Goal: Find specific page/section: Find specific page/section

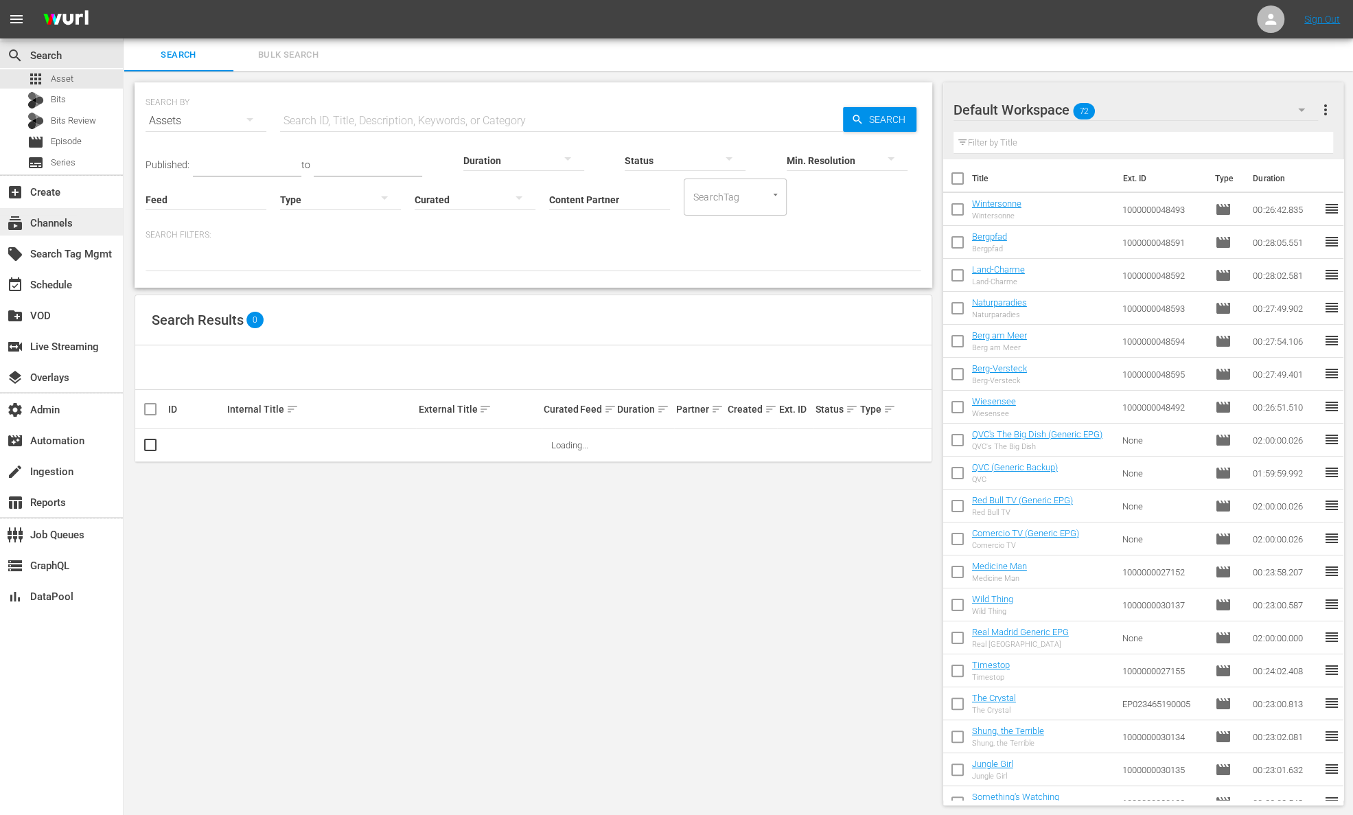
click at [75, 218] on div "subscriptions Channels" at bounding box center [38, 221] width 77 height 12
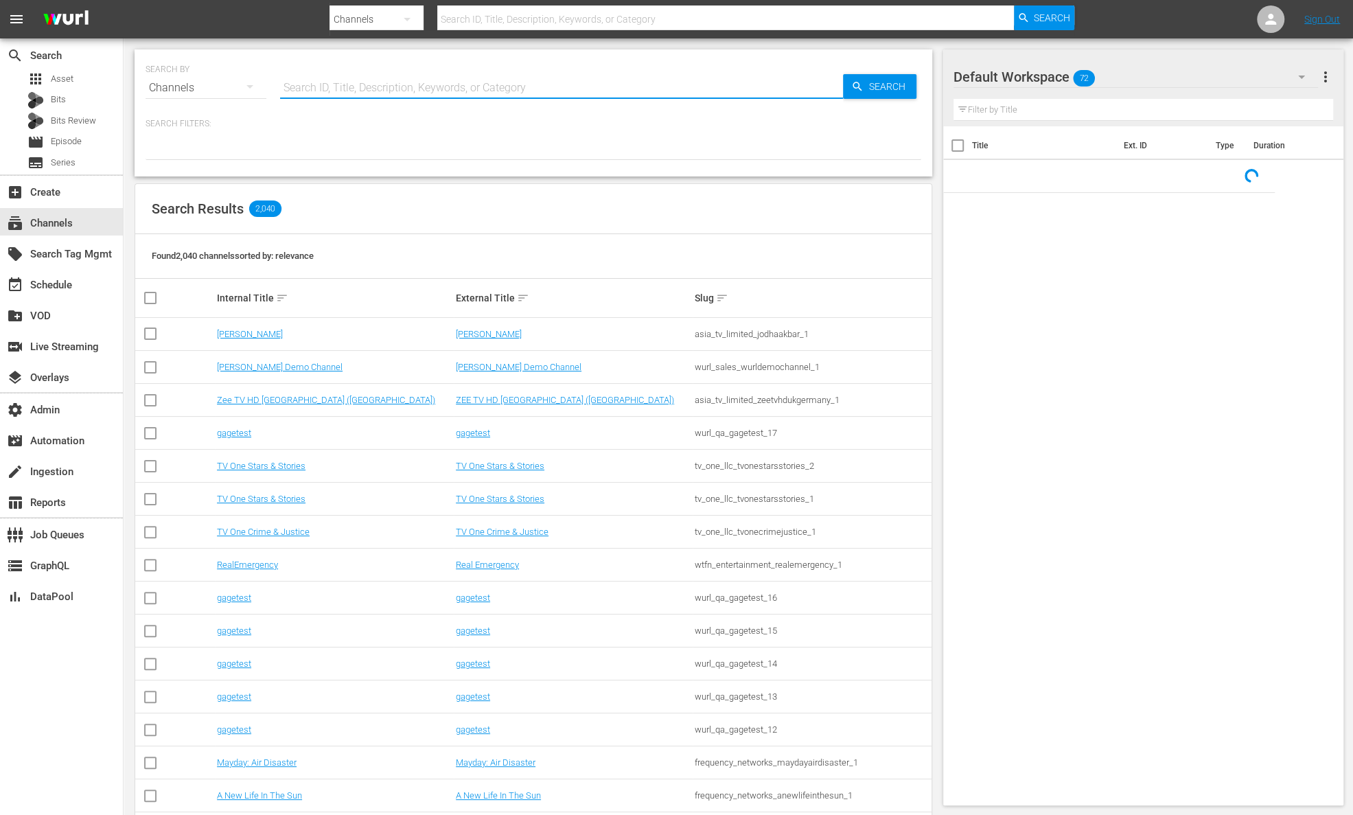
click at [363, 88] on input "text" at bounding box center [561, 87] width 563 height 33
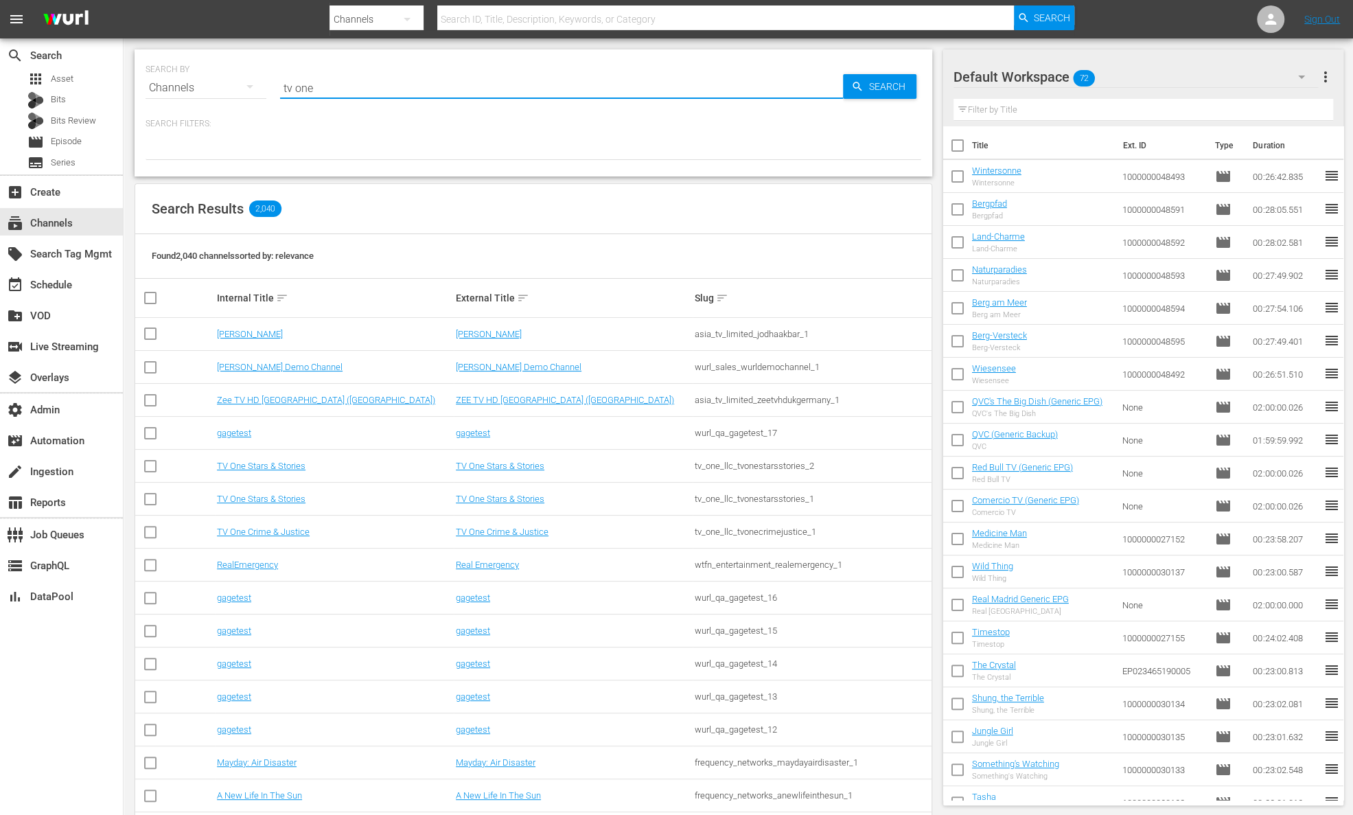
type input "tv one"
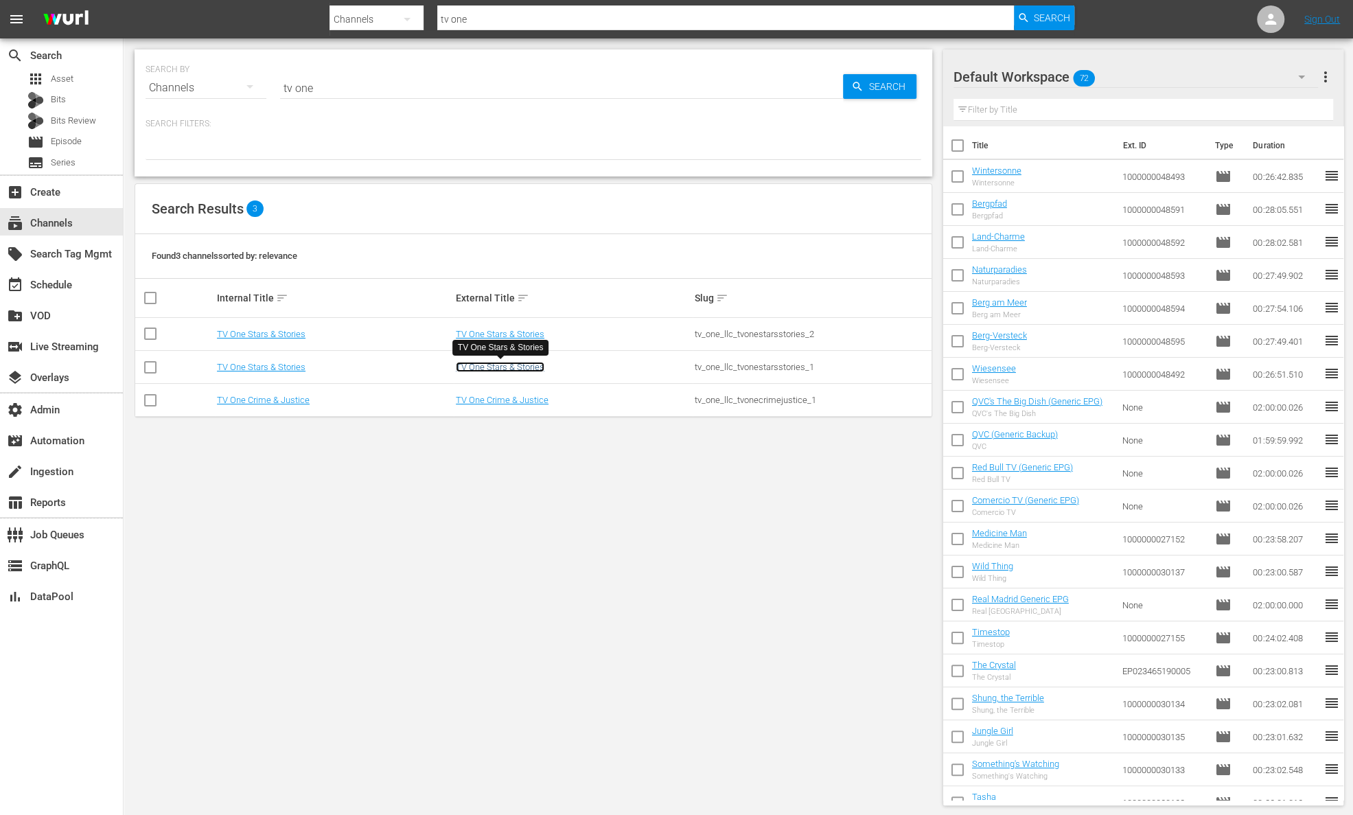
click at [511, 363] on link "TV One Stars & Stories" at bounding box center [500, 367] width 89 height 10
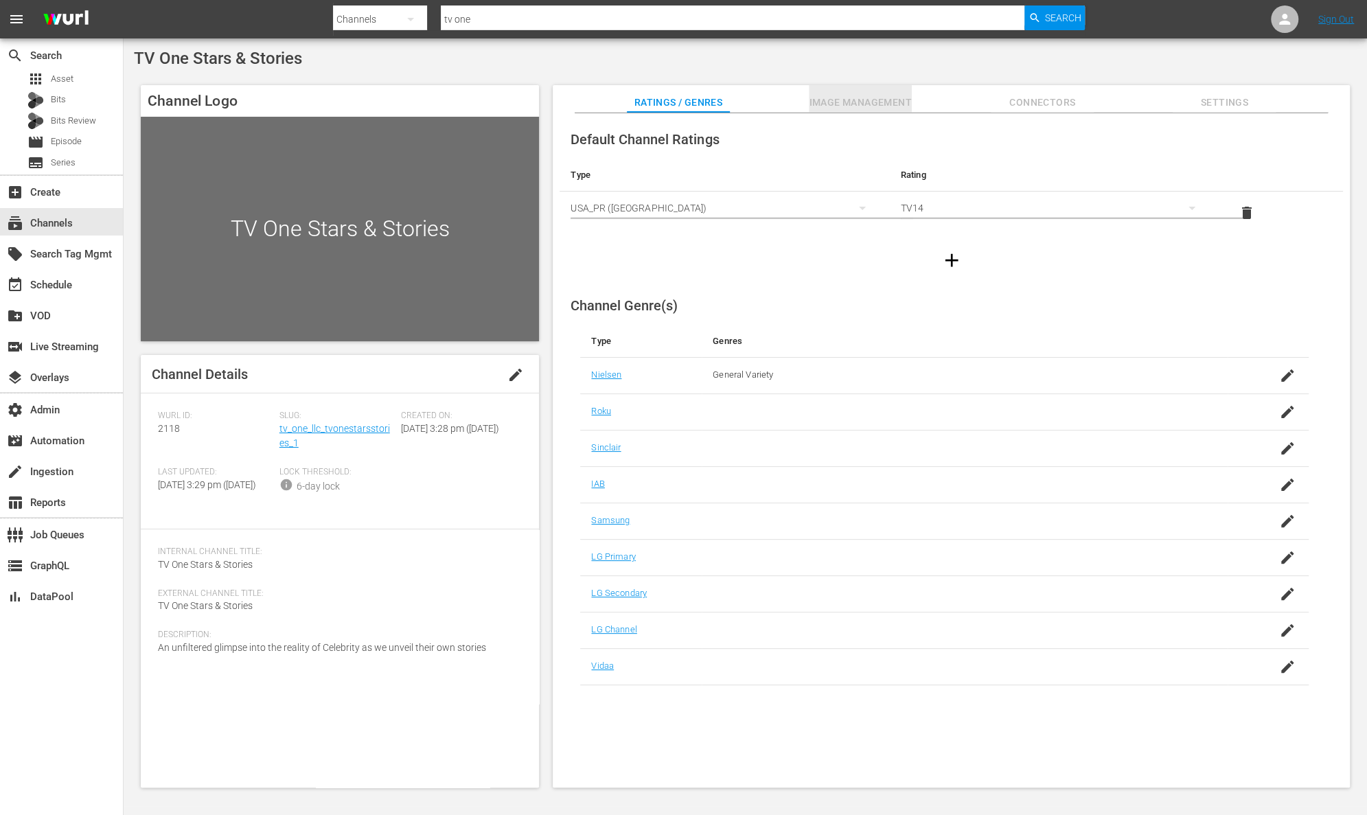
click at [849, 97] on span "Image Management" at bounding box center [860, 102] width 103 height 17
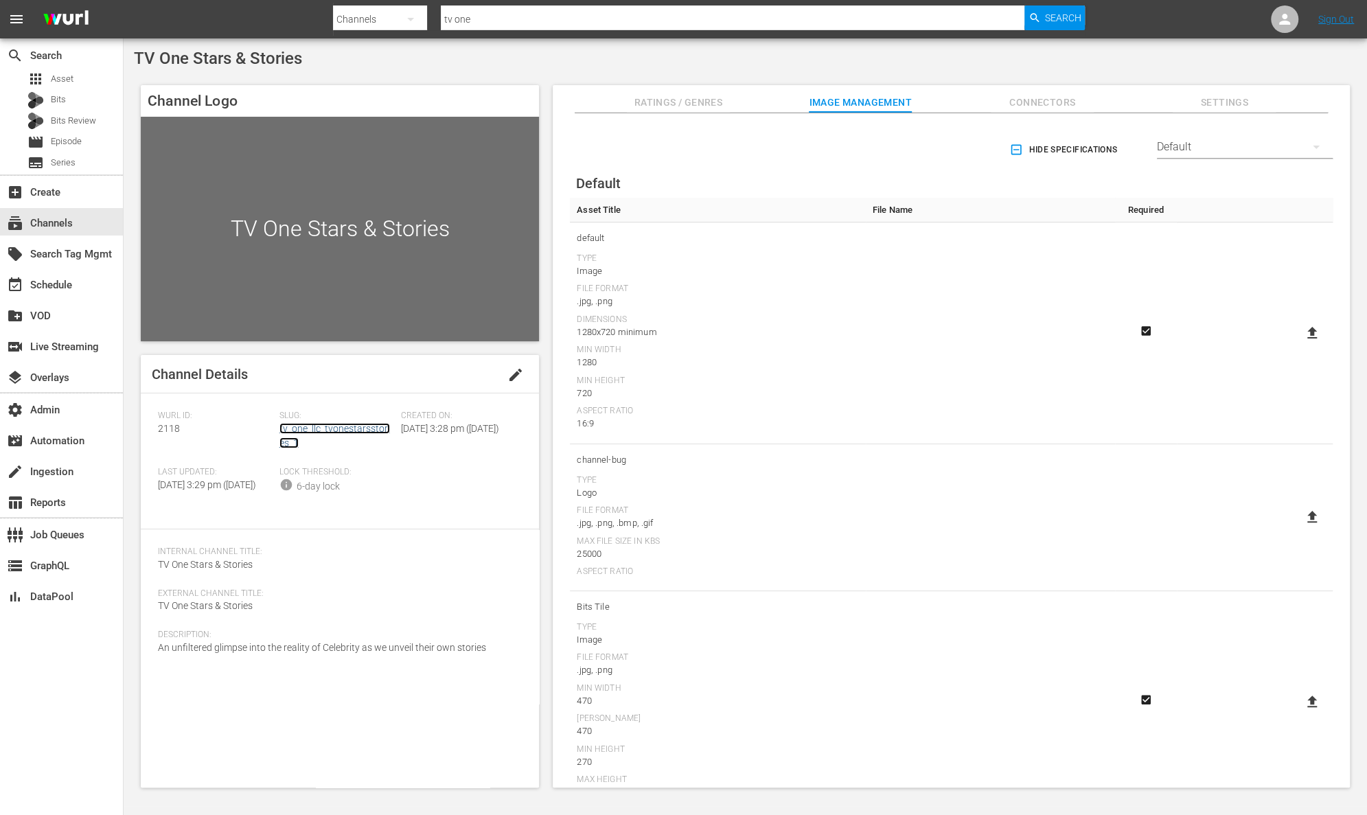
click at [353, 431] on link "tv_one_llc_tvonestarsstories_1" at bounding box center [334, 435] width 111 height 25
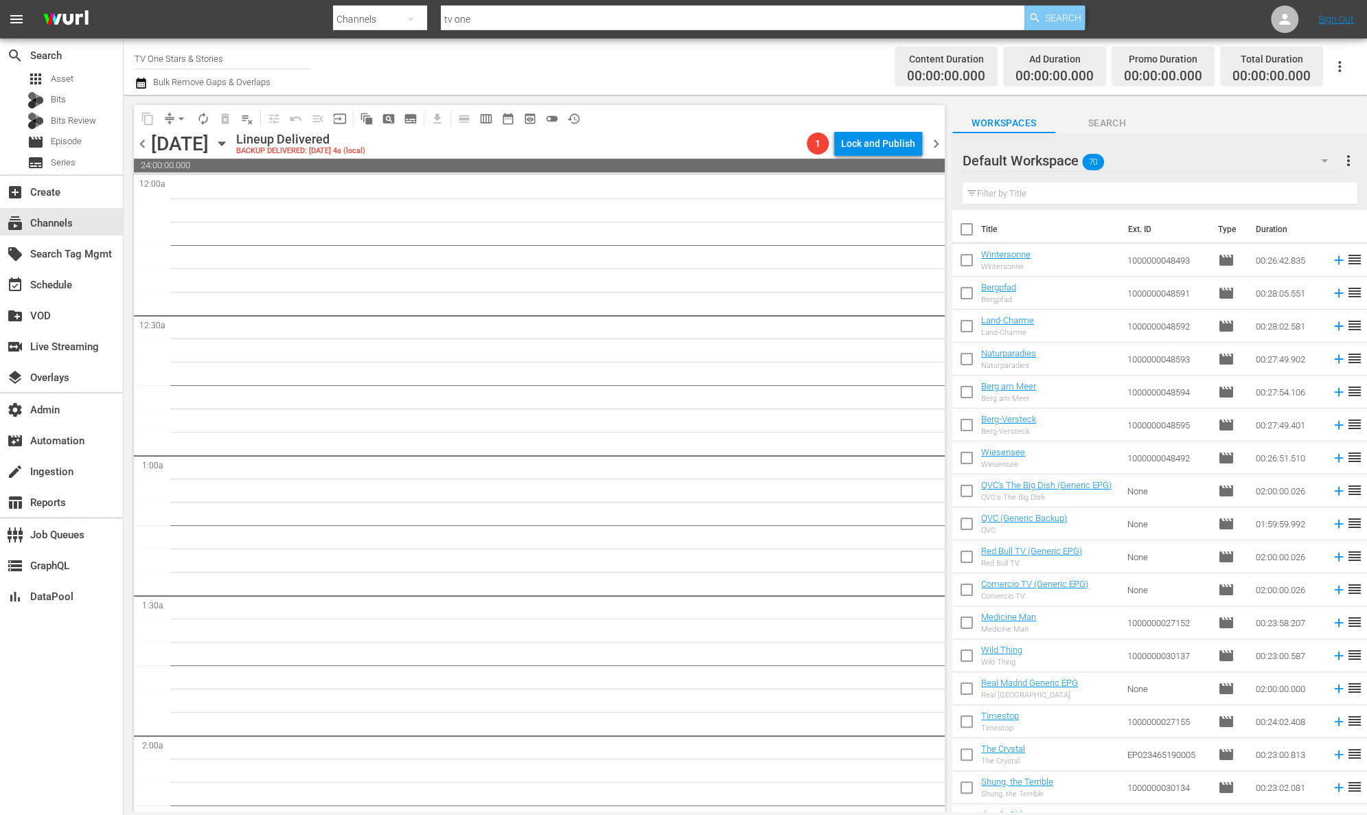
click at [1072, 22] on span "Search" at bounding box center [1063, 17] width 36 height 25
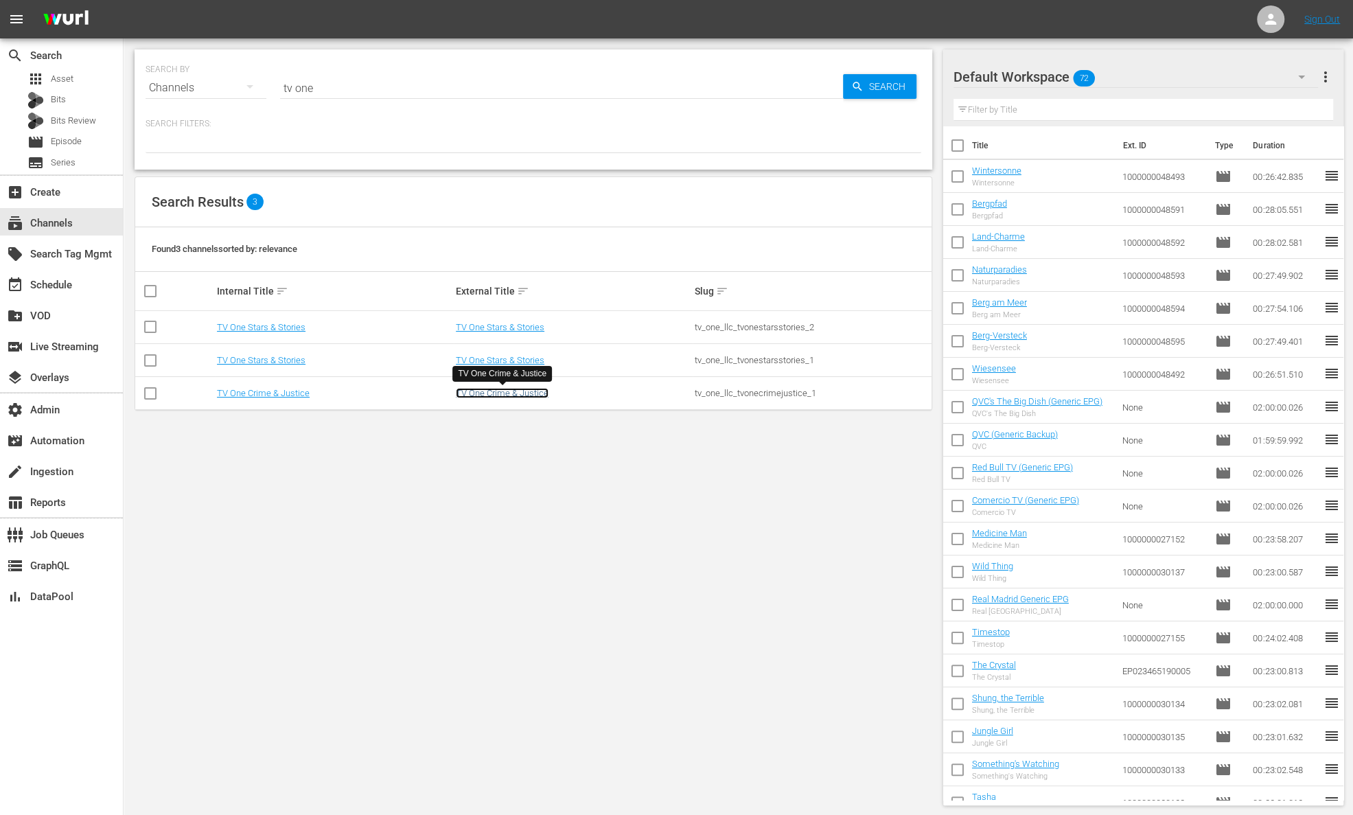
click at [496, 393] on link "TV One Crime & Justice" at bounding box center [502, 393] width 93 height 10
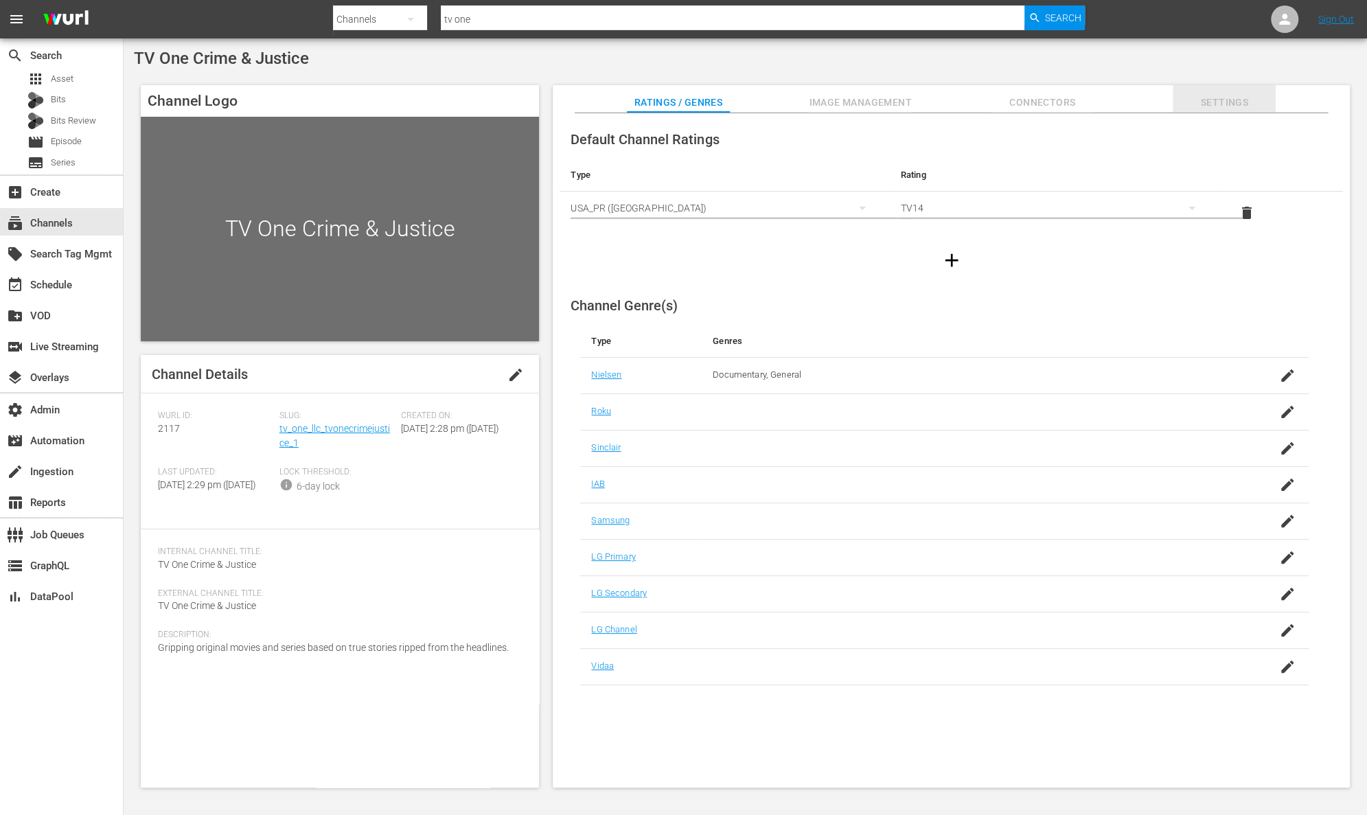
click at [1200, 101] on span "Settings" at bounding box center [1224, 102] width 103 height 17
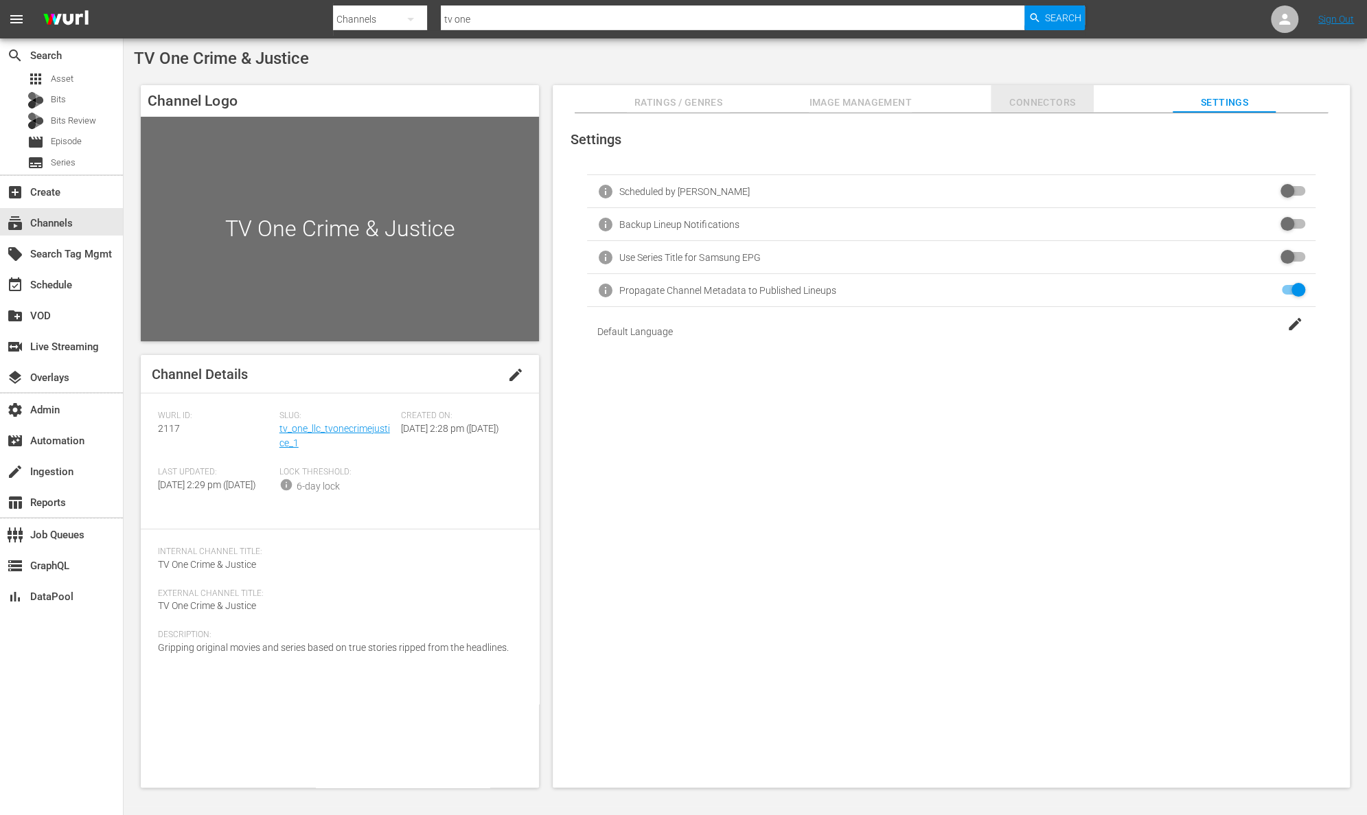
click at [1062, 97] on span "Connectors" at bounding box center [1042, 102] width 103 height 17
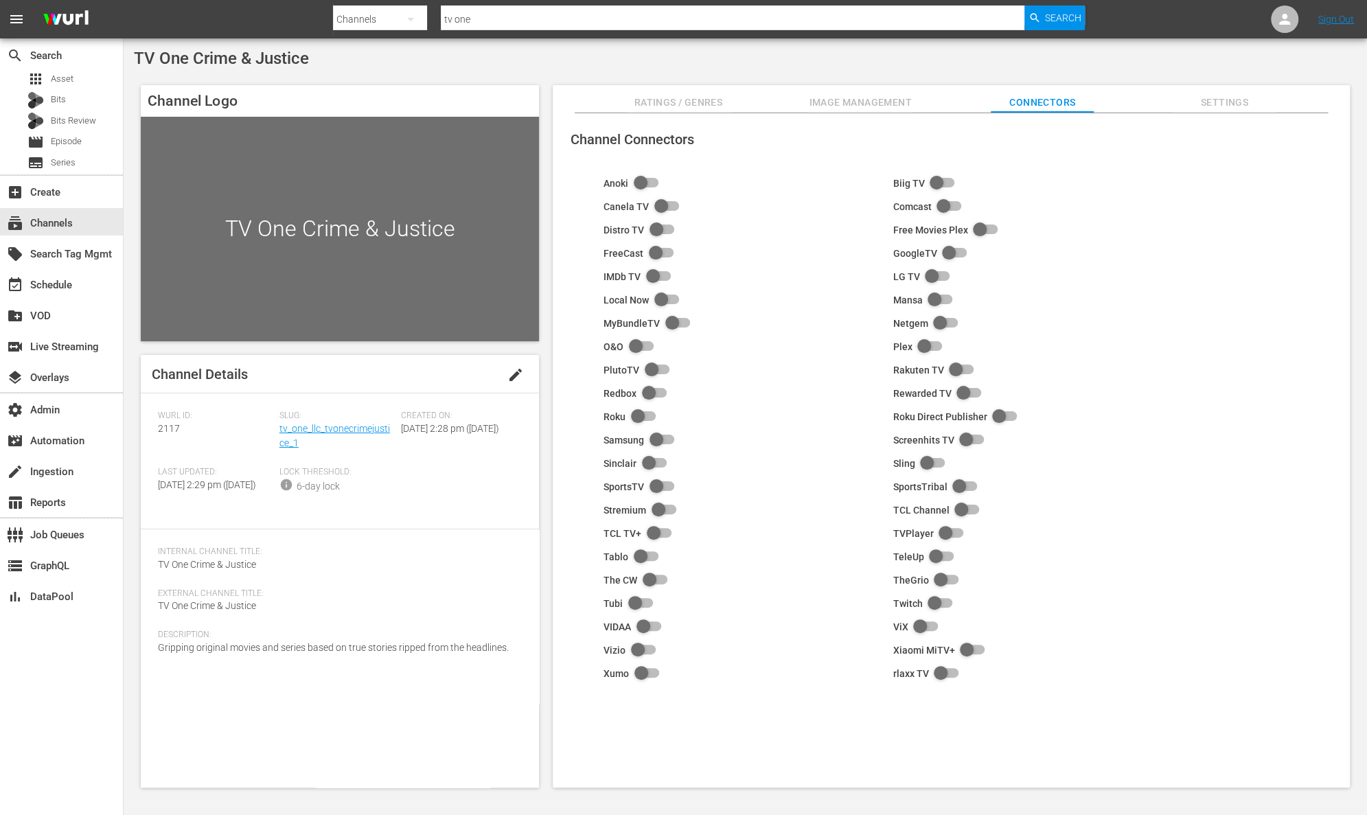
click at [853, 102] on span "Image Management" at bounding box center [860, 102] width 103 height 17
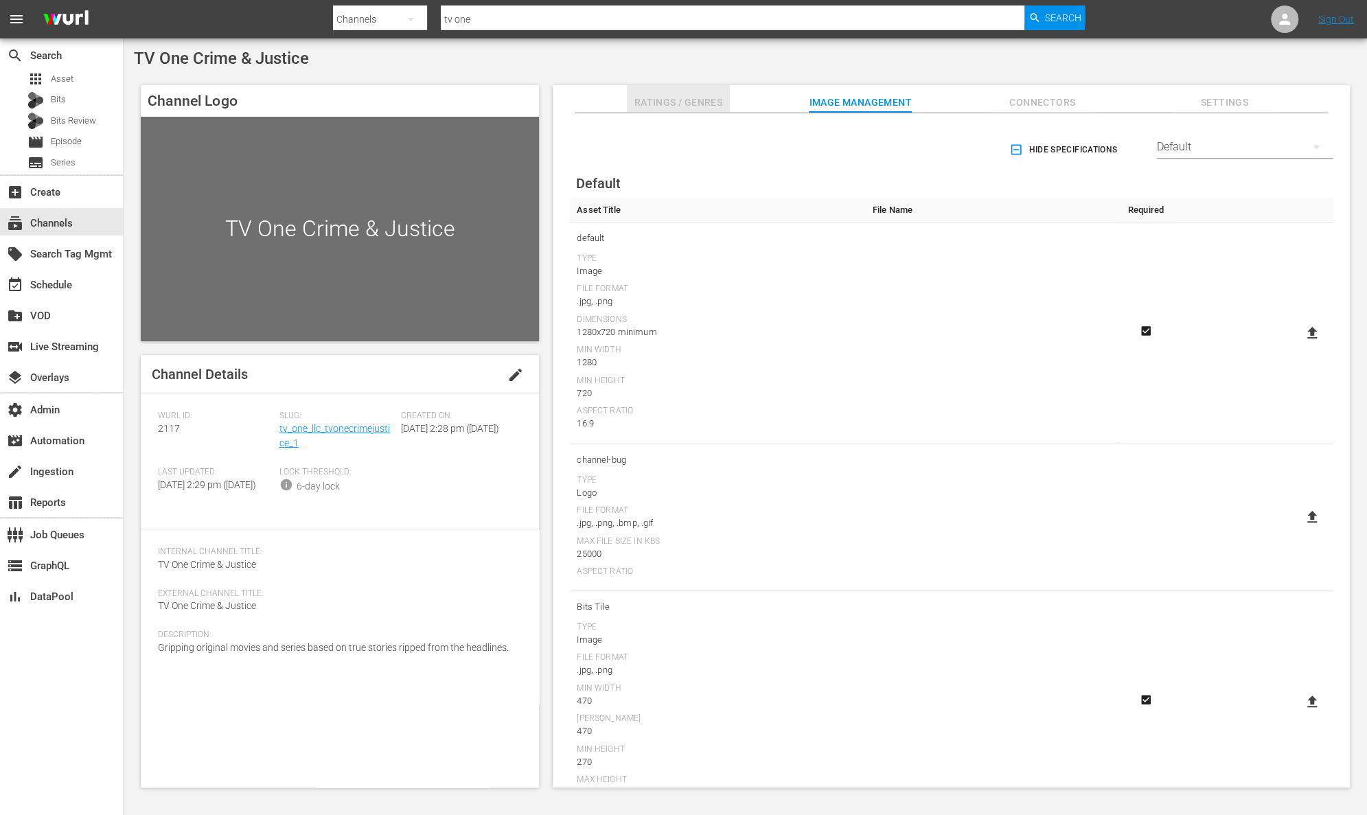
click at [705, 96] on span "Ratings / Genres" at bounding box center [678, 102] width 103 height 17
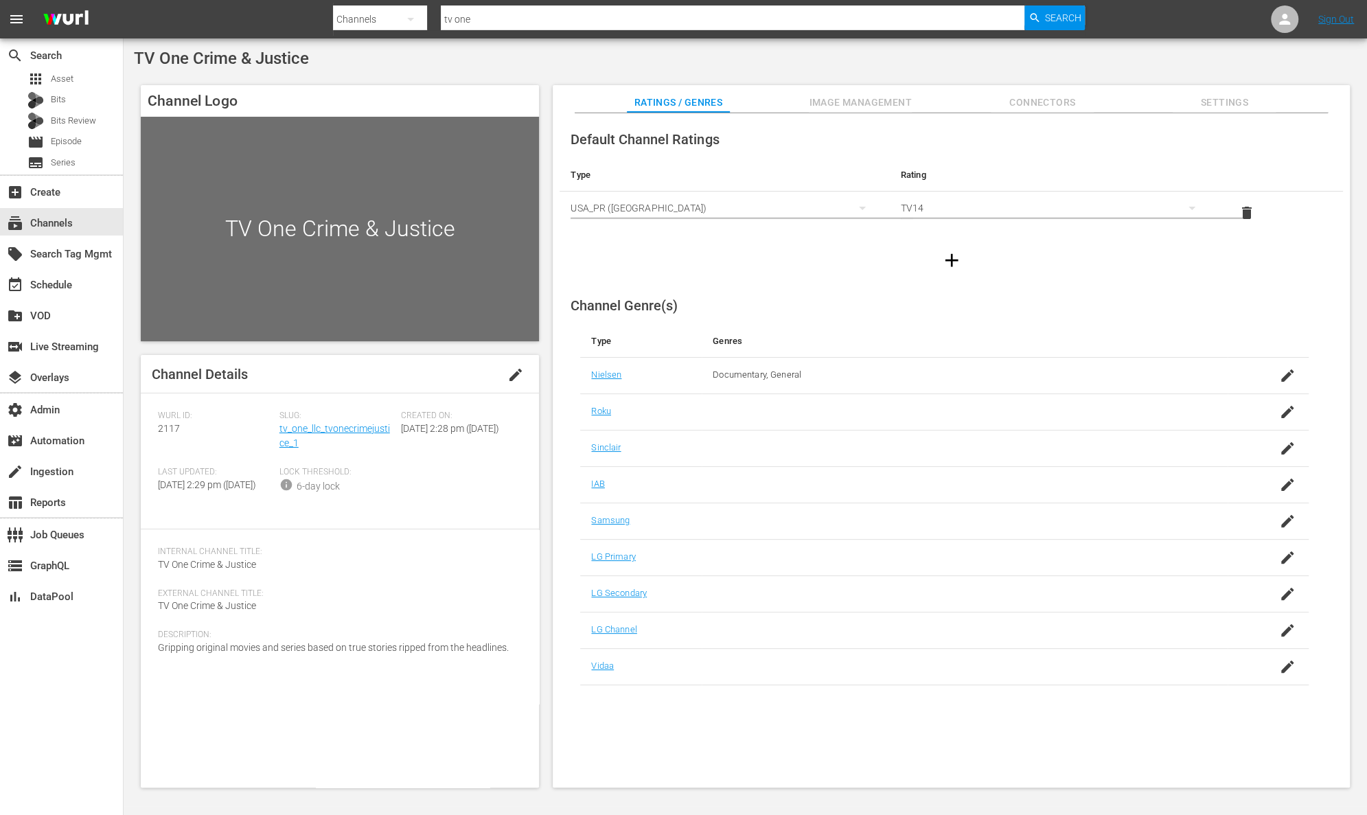
click at [1183, 271] on div at bounding box center [951, 260] width 783 height 38
